Goal: Task Accomplishment & Management: Manage account settings

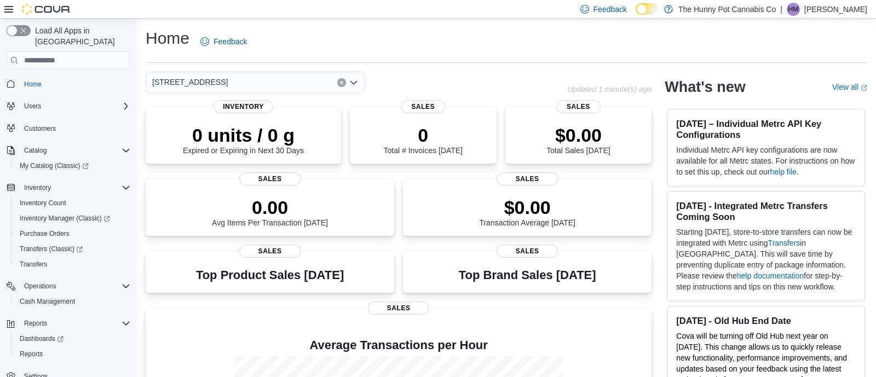
click at [827, 5] on p "Hector Molina" at bounding box center [835, 9] width 63 height 13
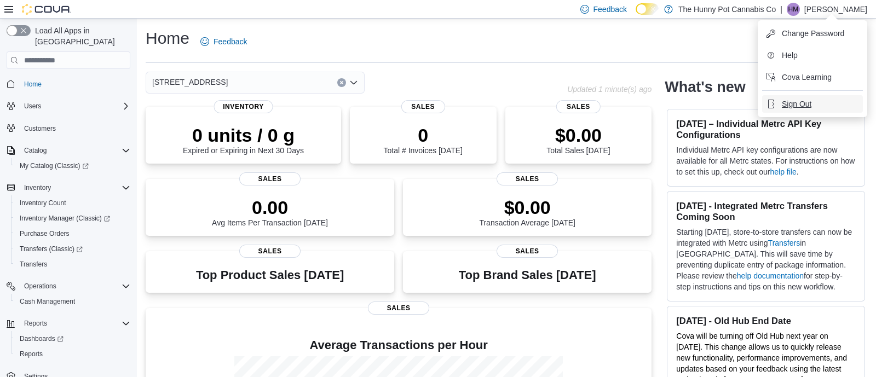
click at [798, 105] on span "Sign Out" at bounding box center [797, 104] width 30 height 11
